Goal: Information Seeking & Learning: Find specific fact

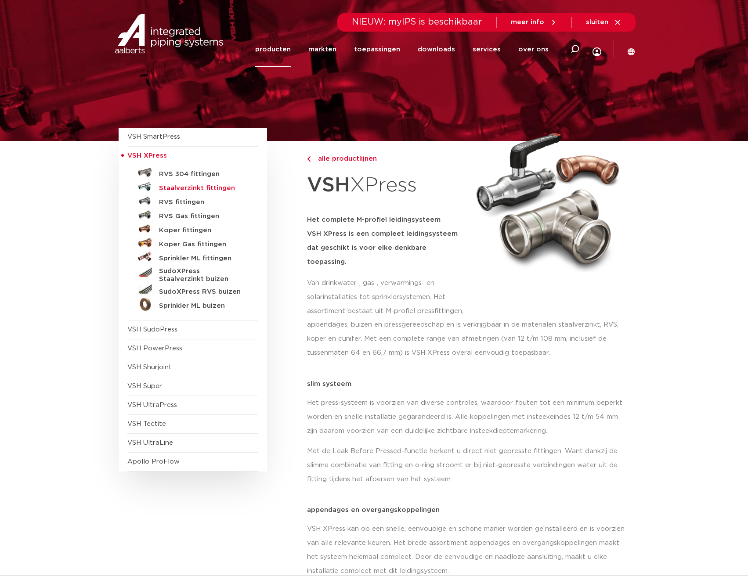
click at [190, 186] on h5 "Staalverzinkt fittingen" at bounding box center [202, 188] width 87 height 8
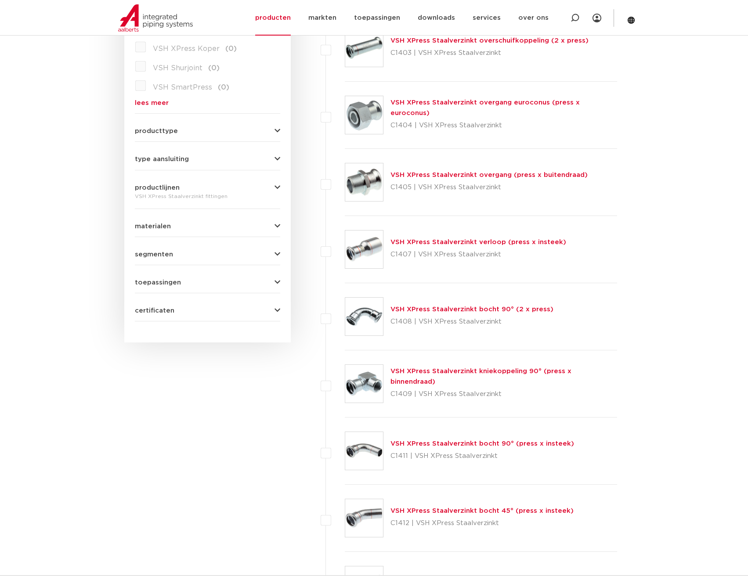
scroll to position [222, 0]
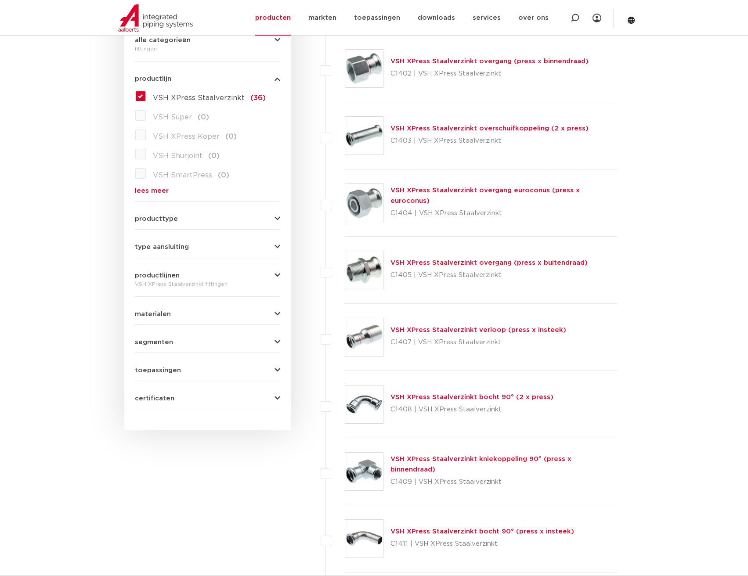
click at [417, 327] on link "VSH XPress Staalverzinkt verloop (press x insteek)" at bounding box center [478, 330] width 176 height 7
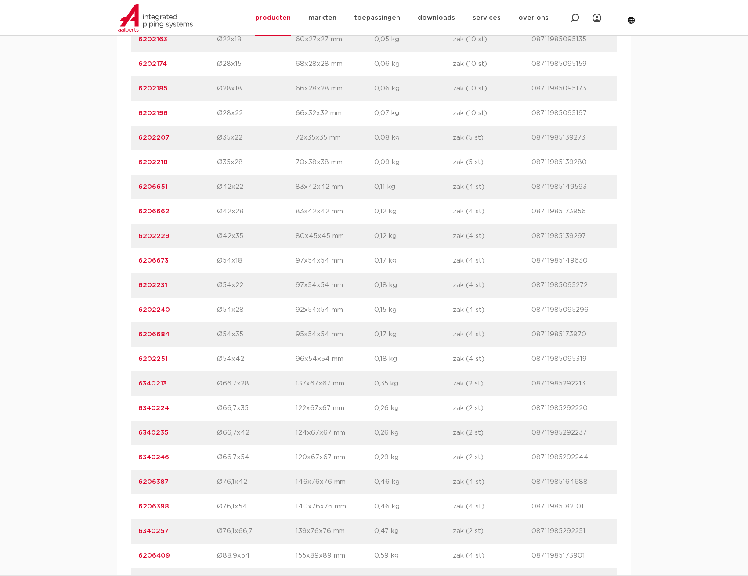
scroll to position [790, 0]
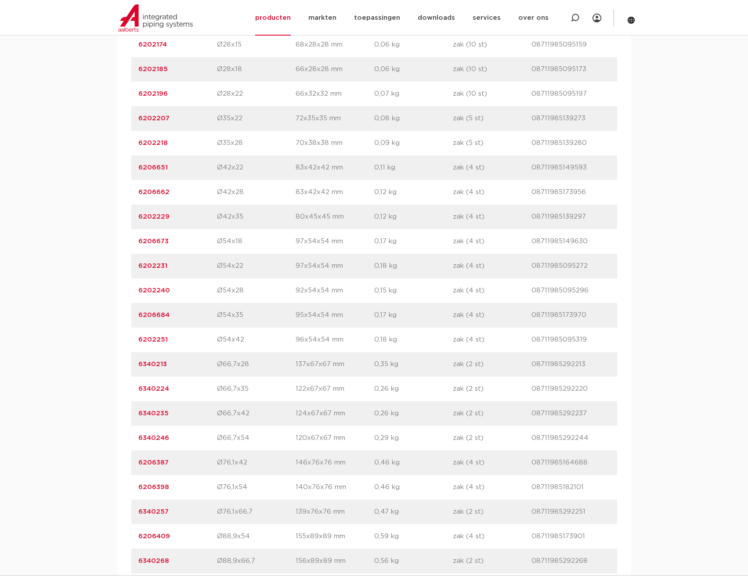
click at [184, 487] on p "6206398" at bounding box center [177, 487] width 79 height 11
copy div "6206398 afmeting"
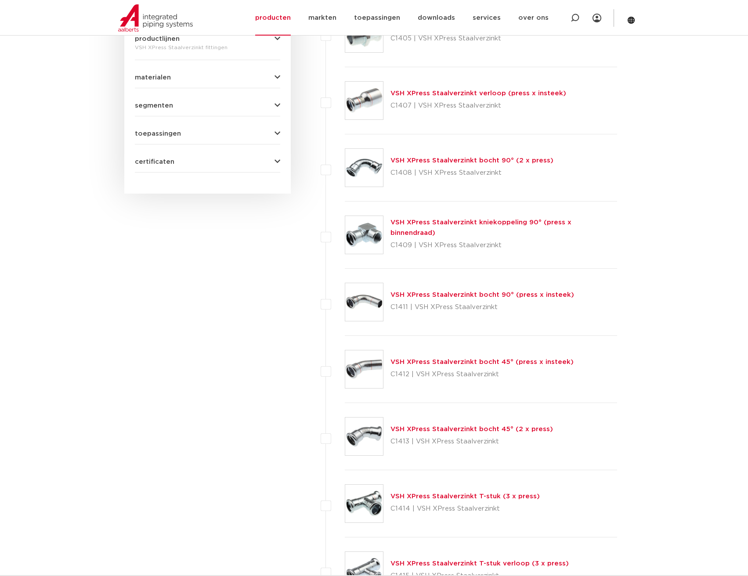
scroll to position [483, 0]
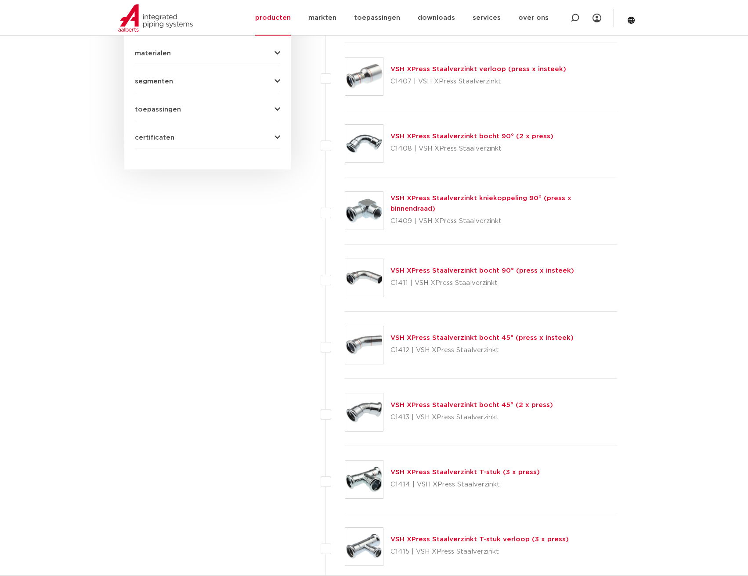
click at [438, 404] on link "VSH XPress Staalverzinkt bocht 45° (2 x press)" at bounding box center [471, 405] width 162 height 7
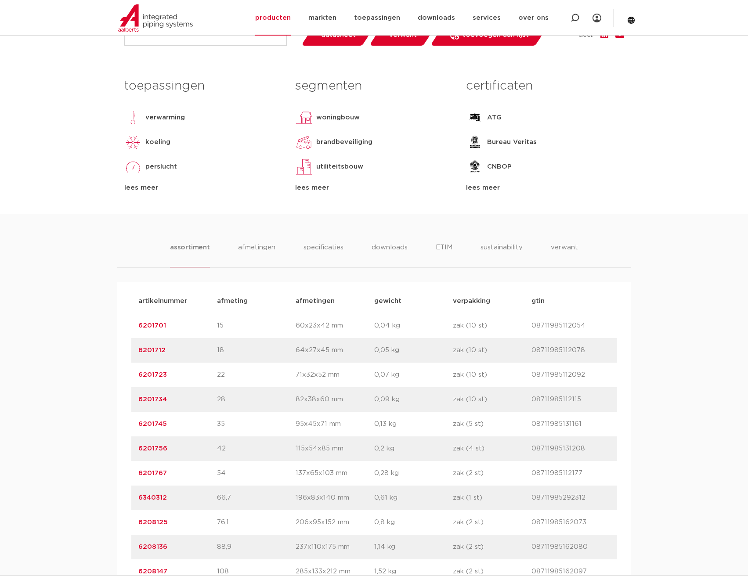
scroll to position [439, 0]
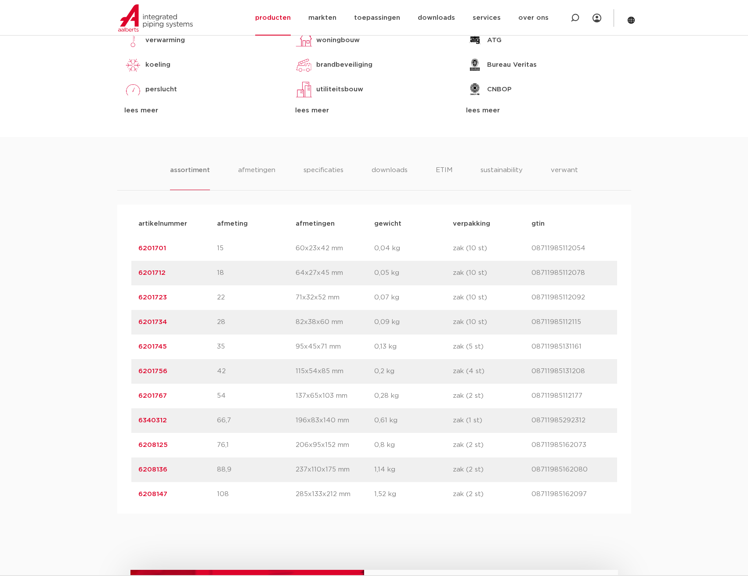
click at [162, 445] on link "6208125" at bounding box center [152, 445] width 29 height 7
click at [183, 443] on p "6208125" at bounding box center [177, 446] width 79 height 11
click at [183, 444] on p "6208125" at bounding box center [177, 446] width 79 height 11
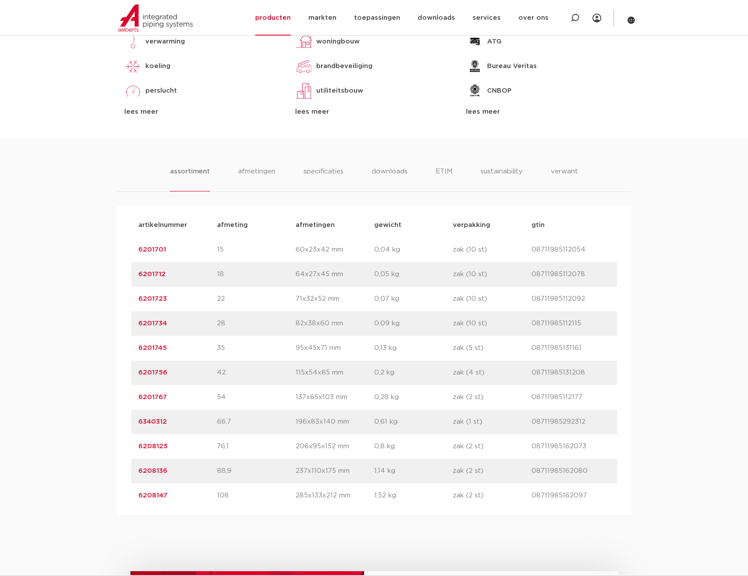
copy div "6208125 afmeting"
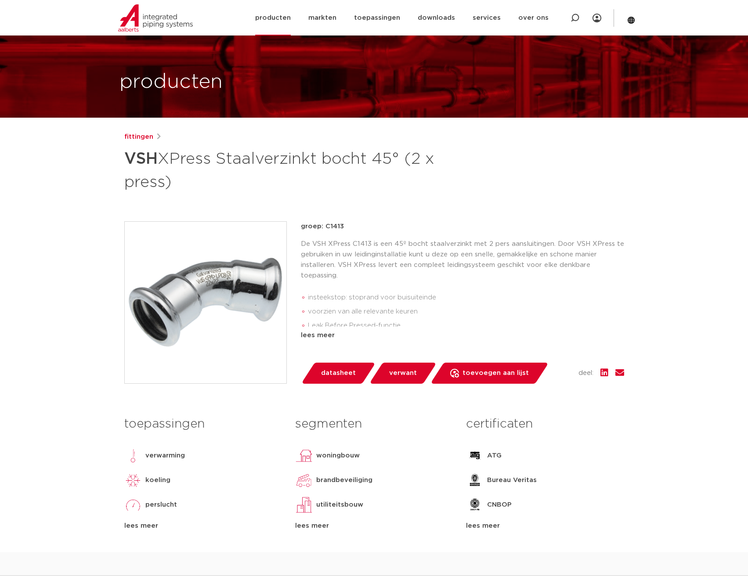
scroll to position [44, 0]
